Goal: Transaction & Acquisition: Purchase product/service

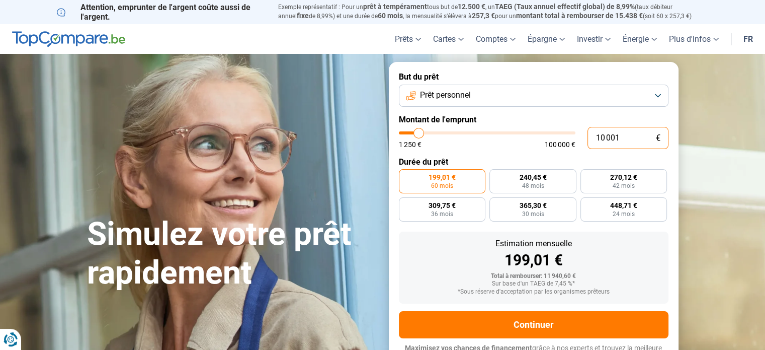
click at [620, 132] on input "10 001" at bounding box center [627, 138] width 81 height 22
type input "1 000"
type input "1250"
type input "100"
type input "1250"
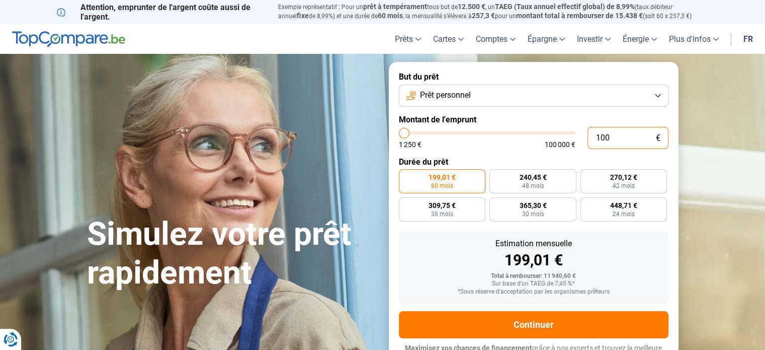
type input "10"
type input "1250"
type input "1"
type input "1250"
type input "0"
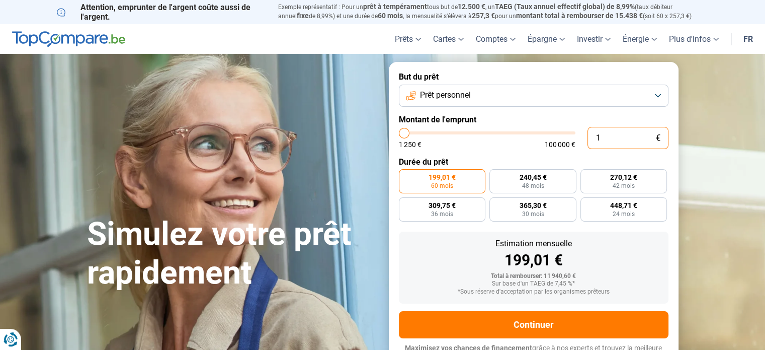
type input "1250"
type input "1"
type input "1250"
type input "15"
type input "1250"
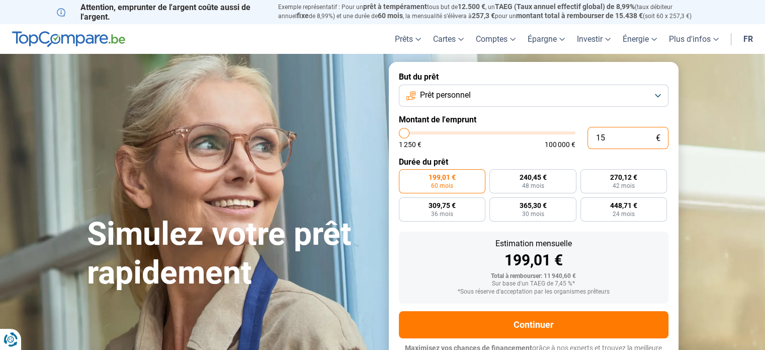
type input "150"
type input "1250"
type input "1 500"
type input "1500"
type input "15 000"
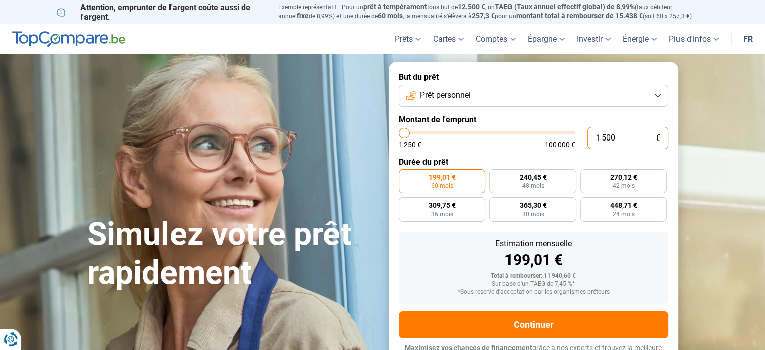
type input "15000"
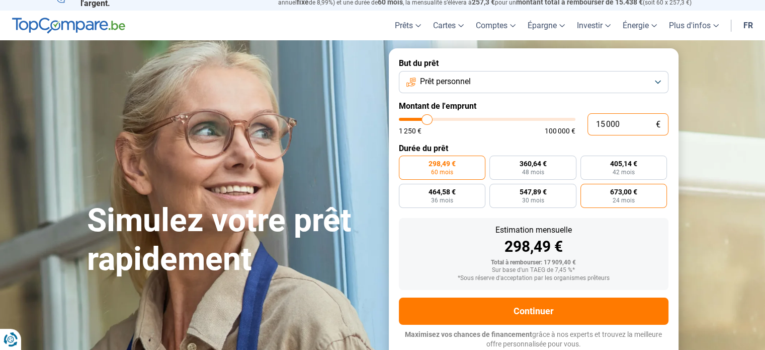
type input "15 000"
click at [616, 201] on span "24 mois" at bounding box center [624, 200] width 22 height 6
click at [587, 190] on input "673,00 € 24 mois" at bounding box center [583, 187] width 7 height 7
radio input "true"
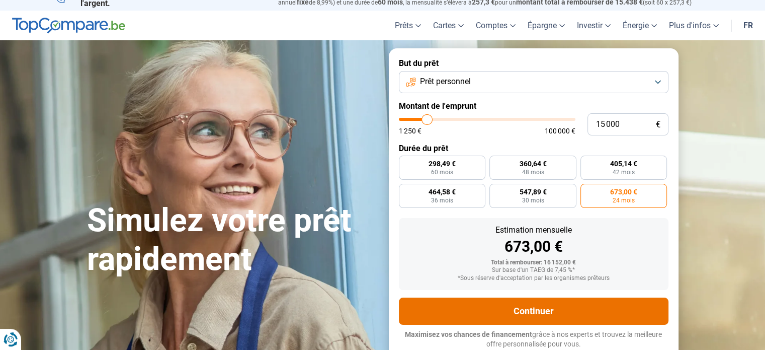
click at [545, 315] on button "Continuer" at bounding box center [534, 310] width 270 height 27
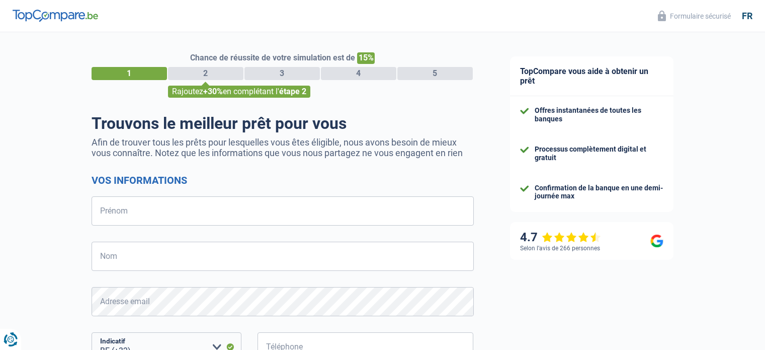
select select "32"
